Goal: Check status: Check status

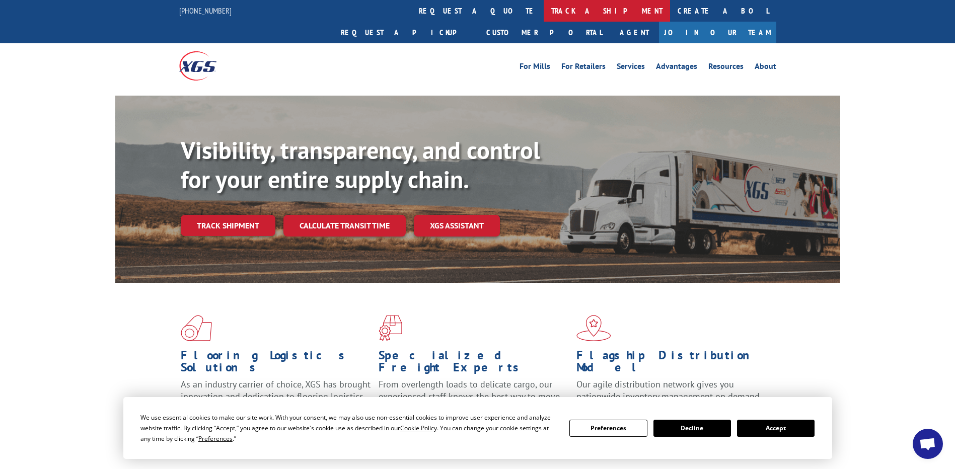
click at [544, 6] on link "track a shipment" at bounding box center [607, 11] width 126 height 22
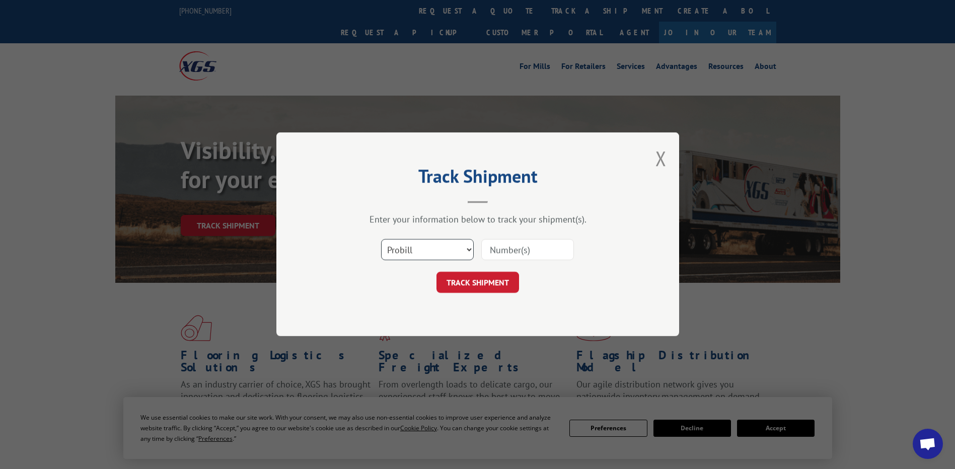
drag, startPoint x: 422, startPoint y: 251, endPoint x: 417, endPoint y: 262, distance: 12.4
click at [421, 252] on select "Select category... Probill BOL PO" at bounding box center [427, 250] width 93 height 21
select select "po"
click at [381, 240] on select "Select category... Probill BOL PO" at bounding box center [427, 250] width 93 height 21
click at [543, 250] on input at bounding box center [527, 250] width 93 height 21
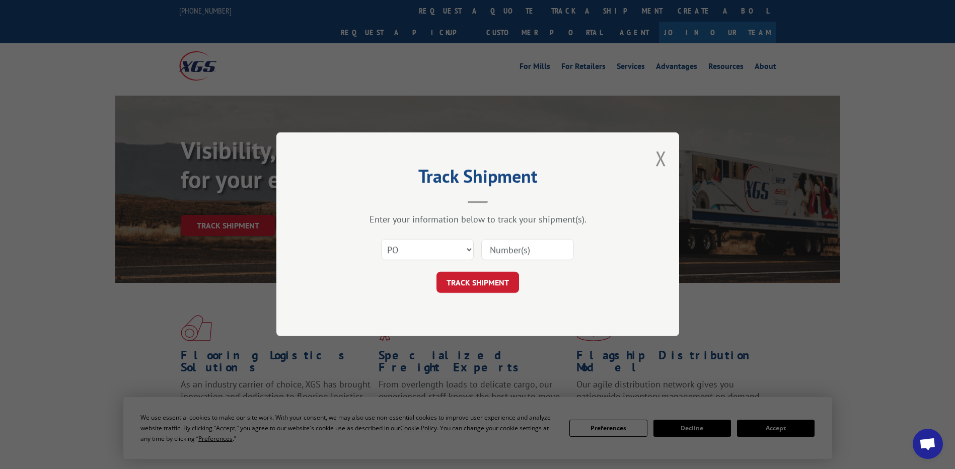
paste input "13504307"
type input "13504307"
click at [469, 282] on button "TRACK SHIPMENT" at bounding box center [478, 282] width 83 height 21
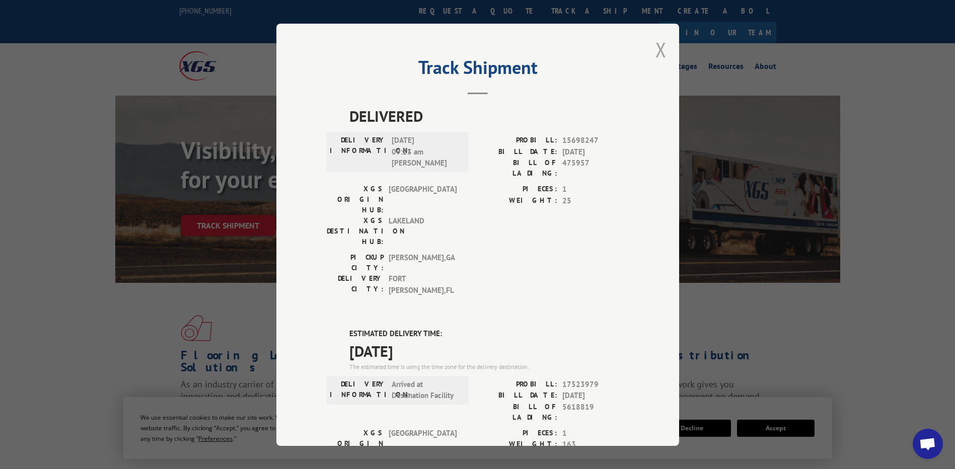
click at [658, 51] on button "Close modal" at bounding box center [661, 49] width 11 height 27
